Goal: Information Seeking & Learning: Stay updated

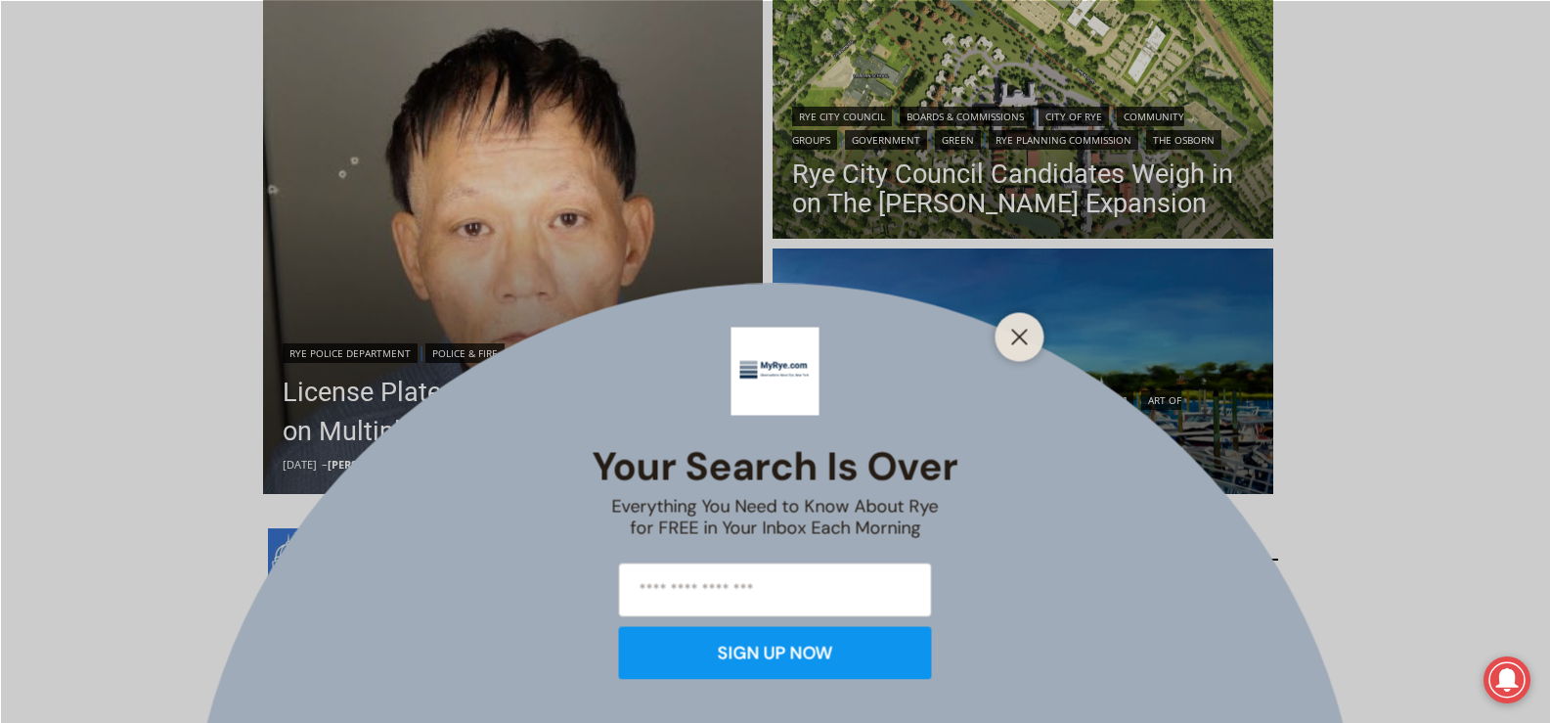
click at [1021, 322] on div at bounding box center [1020, 336] width 49 height 49
click at [1013, 332] on icon "Close" at bounding box center [1020, 337] width 18 height 18
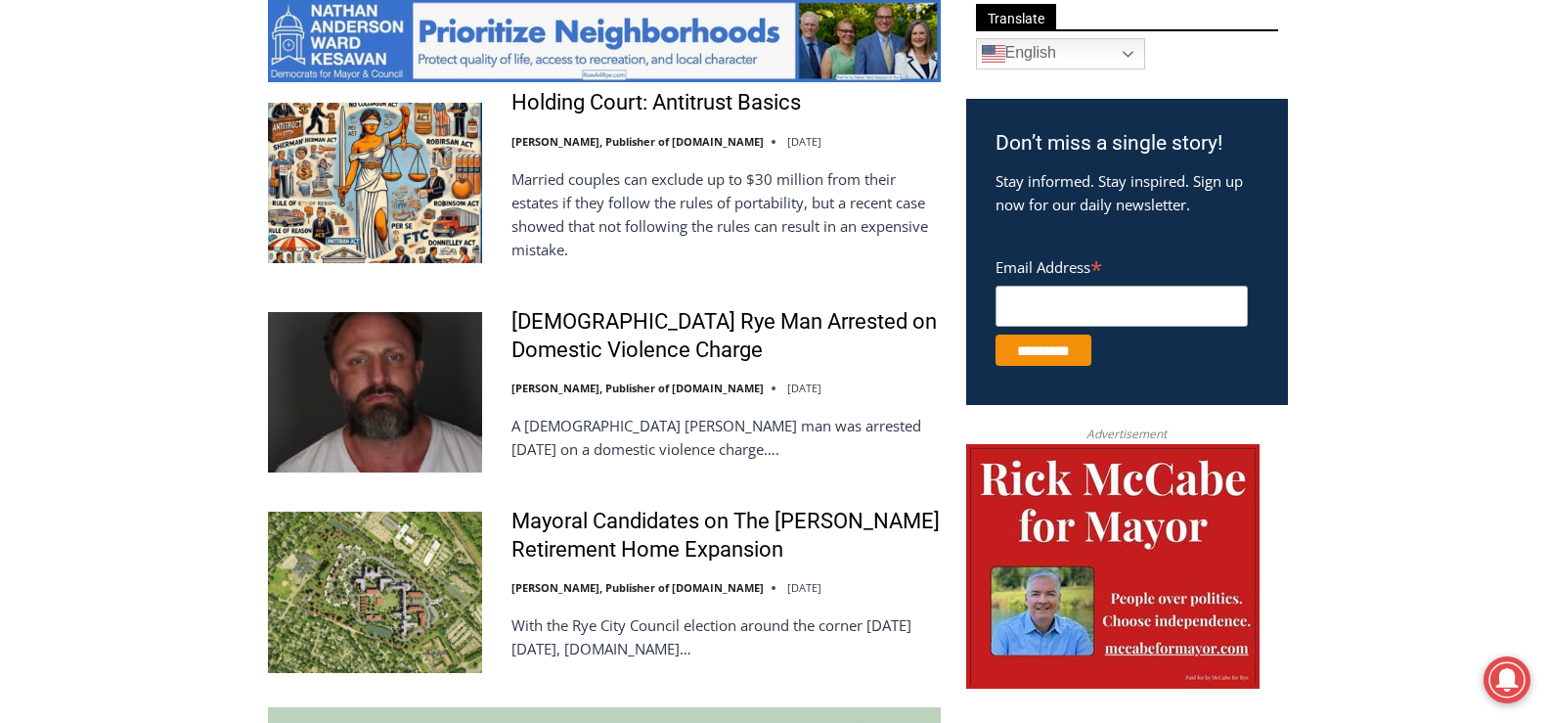
scroll to position [1139, 0]
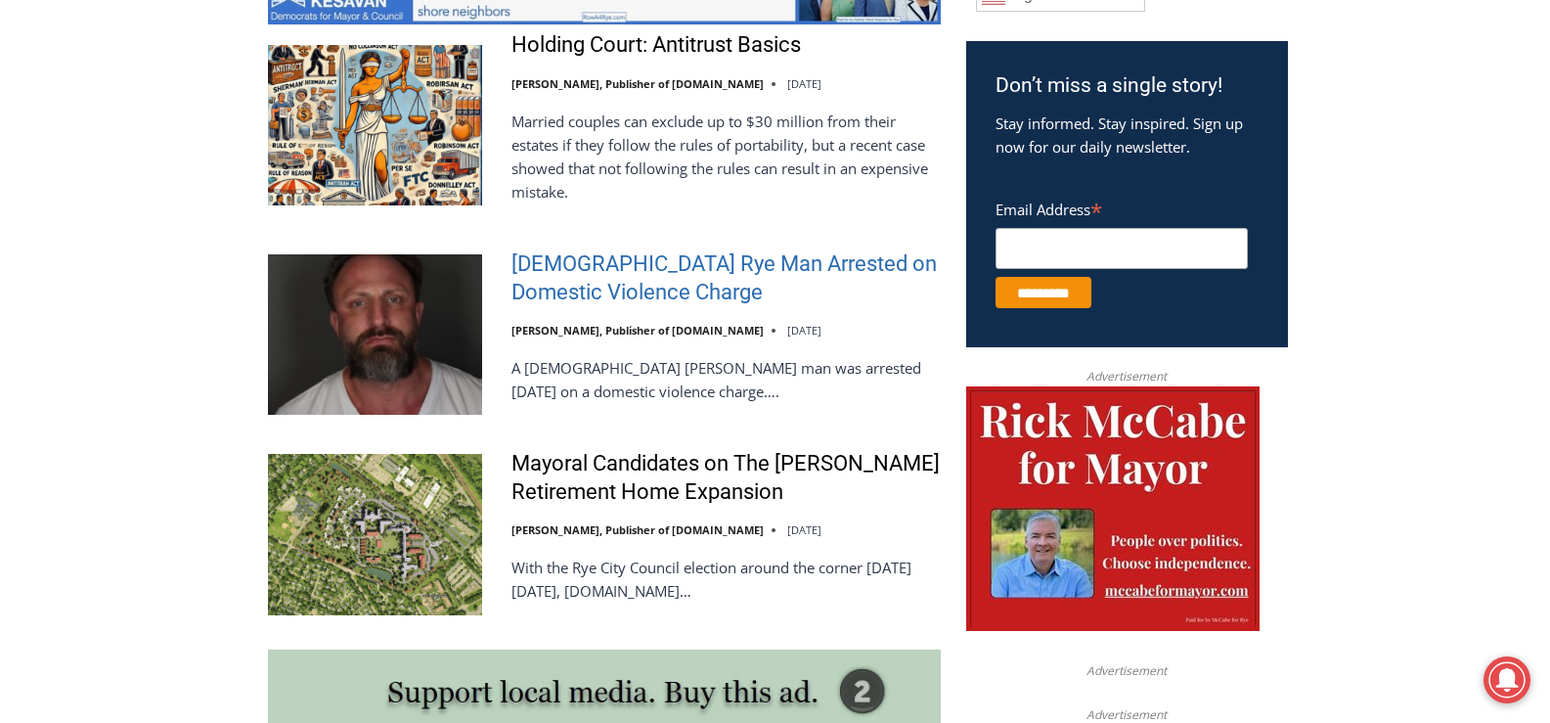
click at [659, 273] on link "[DEMOGRAPHIC_DATA] Rye Man Arrested on Domestic Violence Charge" at bounding box center [725, 278] width 429 height 56
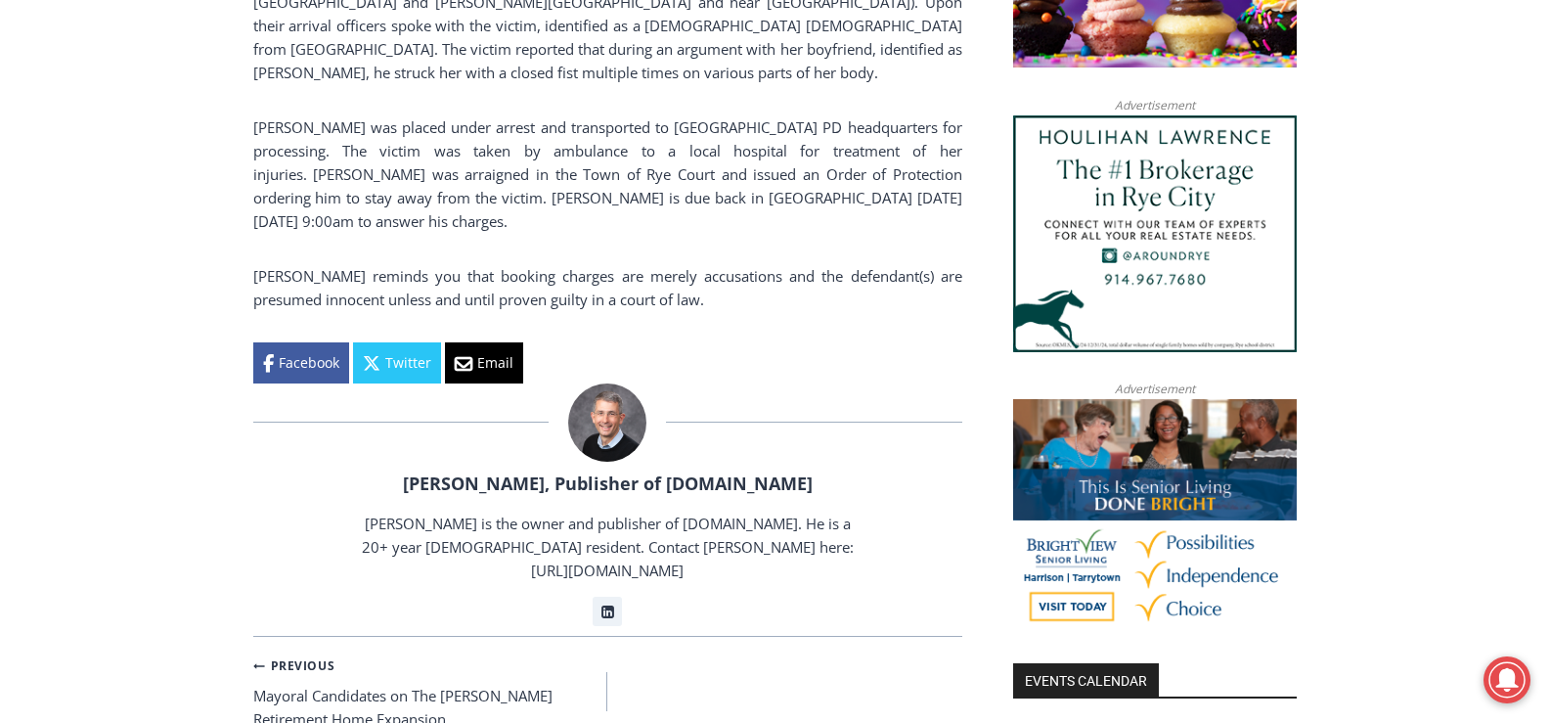
scroll to position [1467, 0]
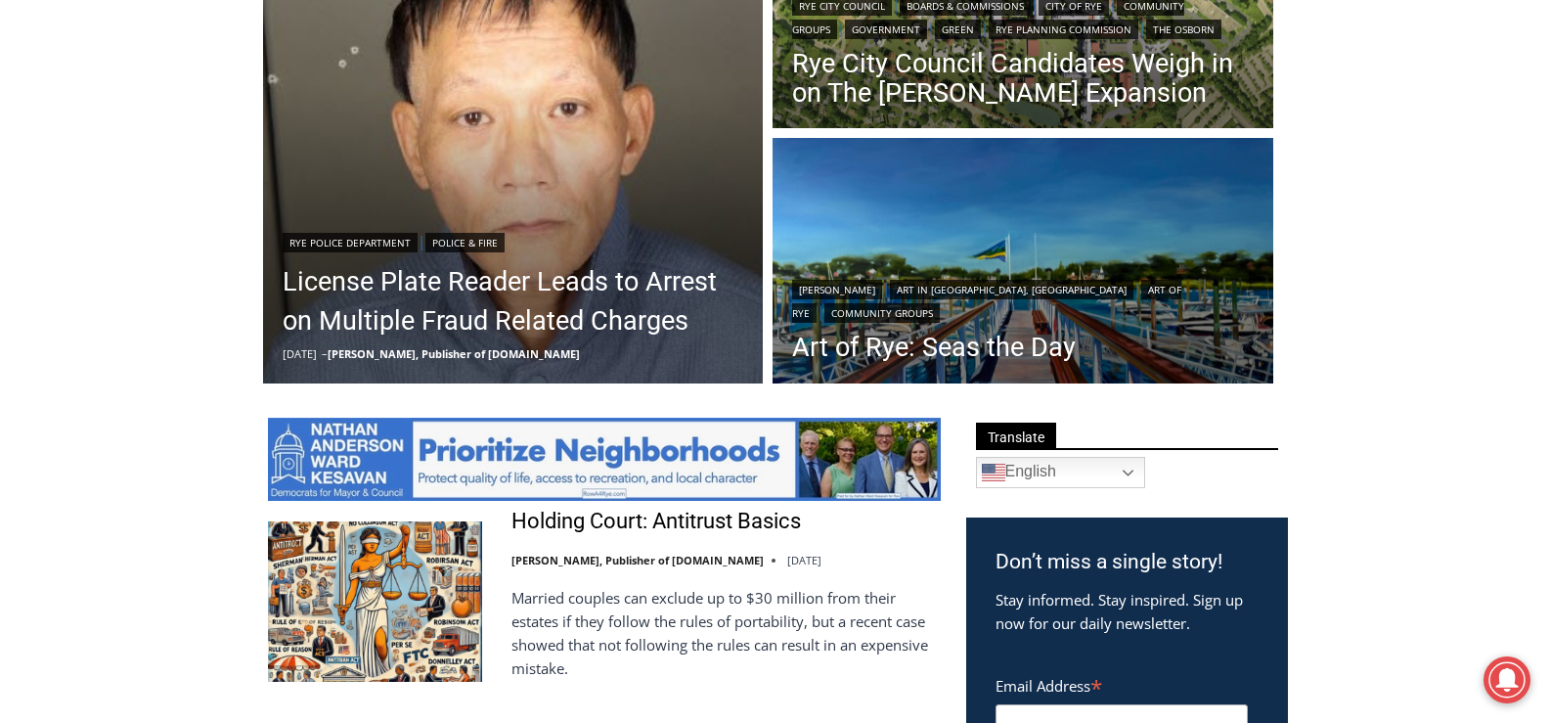
scroll to position [650, 0]
